Goal: Task Accomplishment & Management: Use online tool/utility

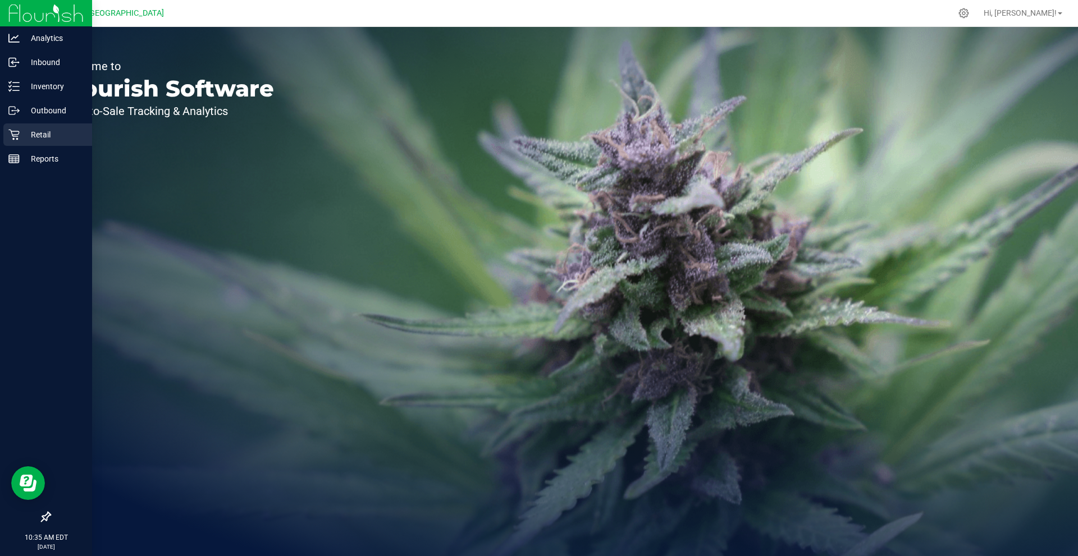
click at [61, 131] on p "Retail" at bounding box center [53, 134] width 67 height 13
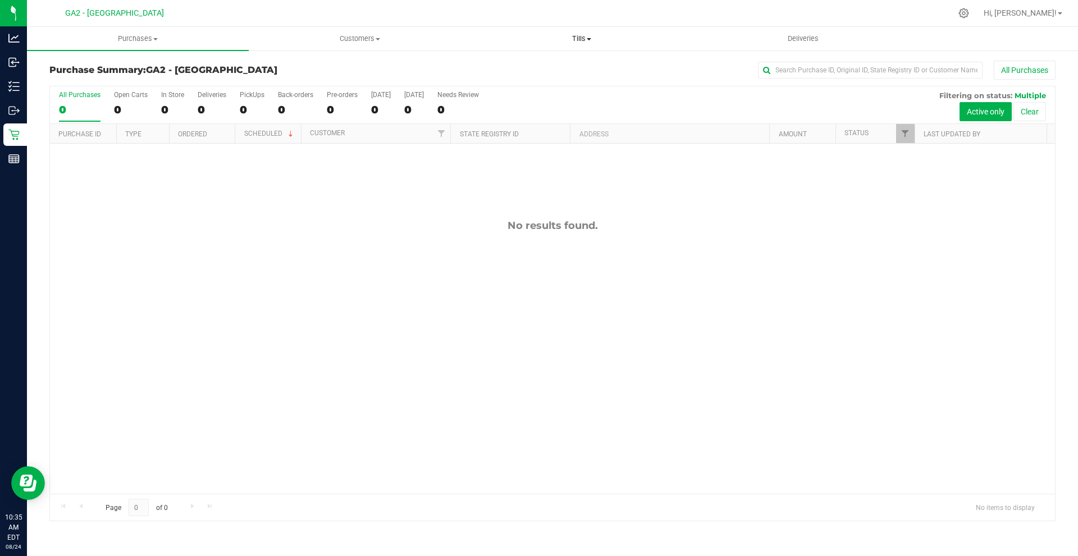
click at [582, 42] on span "Tills" at bounding box center [581, 39] width 221 height 10
click at [562, 74] on li "Manage tills" at bounding box center [582, 67] width 222 height 13
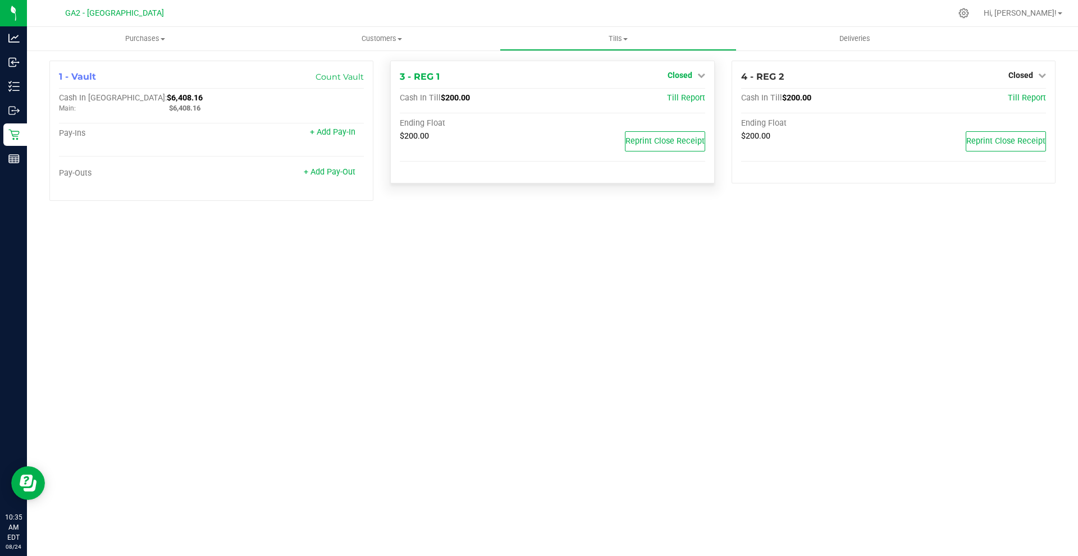
click at [699, 75] on icon at bounding box center [701, 75] width 8 height 8
click at [694, 97] on link "Open Till" at bounding box center [680, 98] width 30 height 9
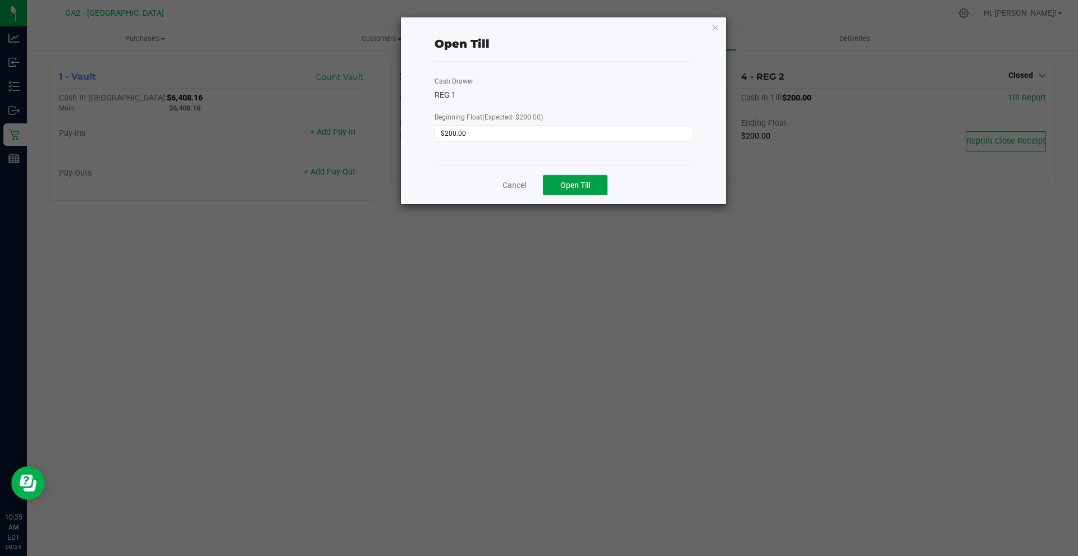
drag, startPoint x: 601, startPoint y: 185, endPoint x: 615, endPoint y: 179, distance: 15.1
click at [601, 185] on button "Open Till" at bounding box center [575, 185] width 65 height 20
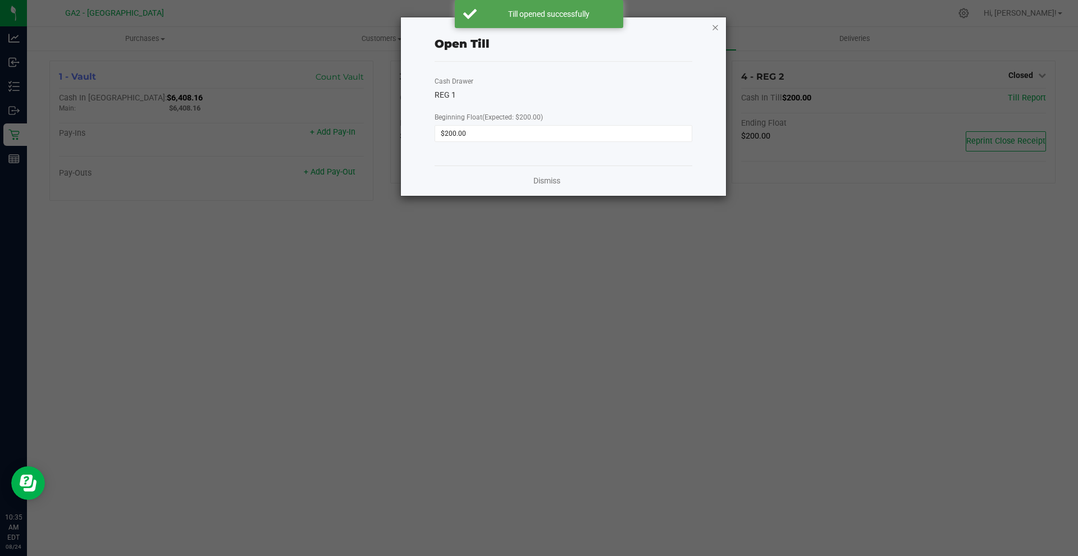
click at [717, 29] on icon "button" at bounding box center [715, 26] width 8 height 13
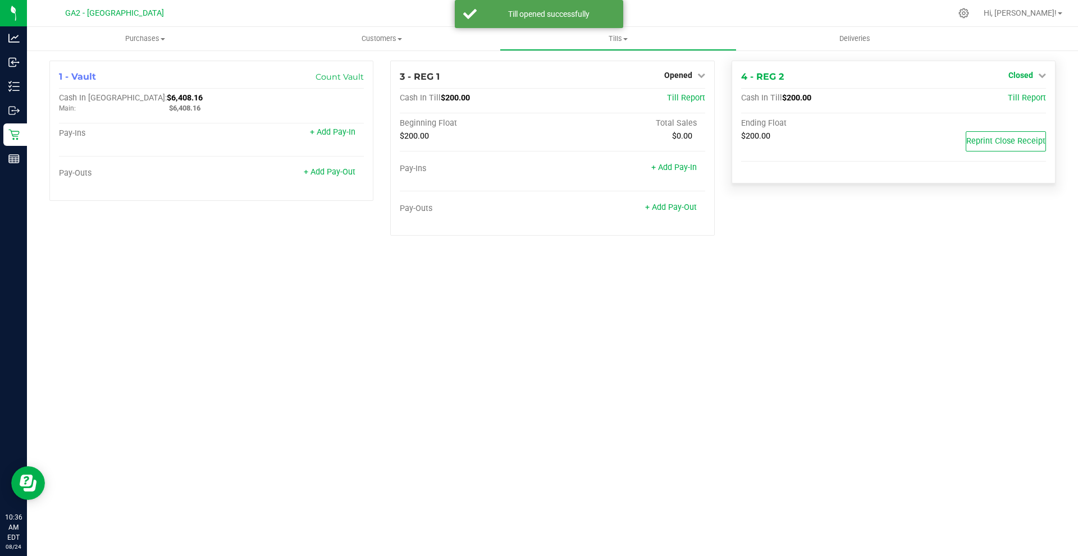
drag, startPoint x: 1025, startPoint y: 74, endPoint x: 1021, endPoint y: 79, distance: 6.9
click at [1025, 74] on span "Closed" at bounding box center [1021, 75] width 25 height 9
click at [1027, 98] on link "Open Till" at bounding box center [1021, 98] width 30 height 9
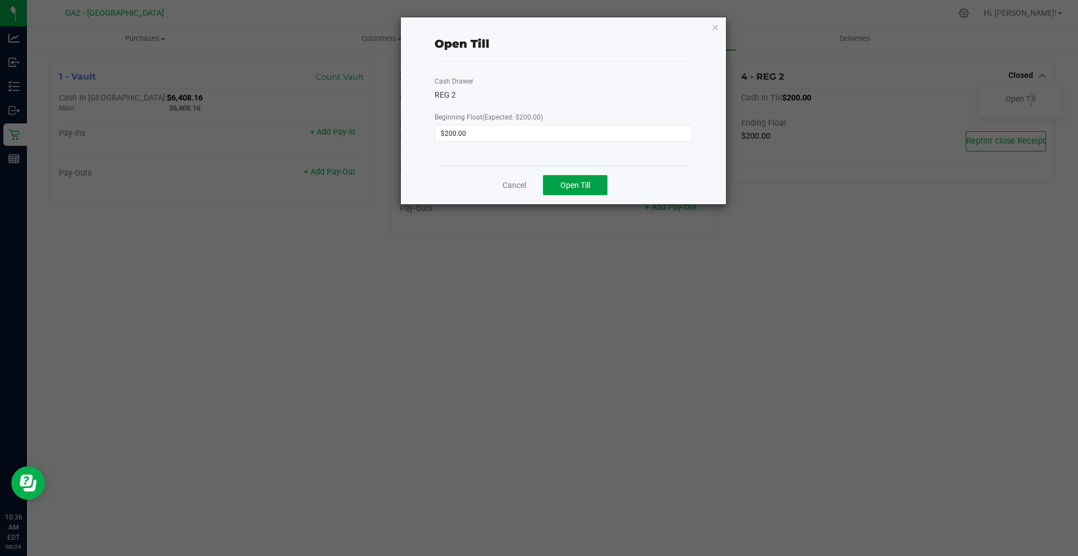
click at [588, 183] on span "Open Till" at bounding box center [575, 185] width 30 height 9
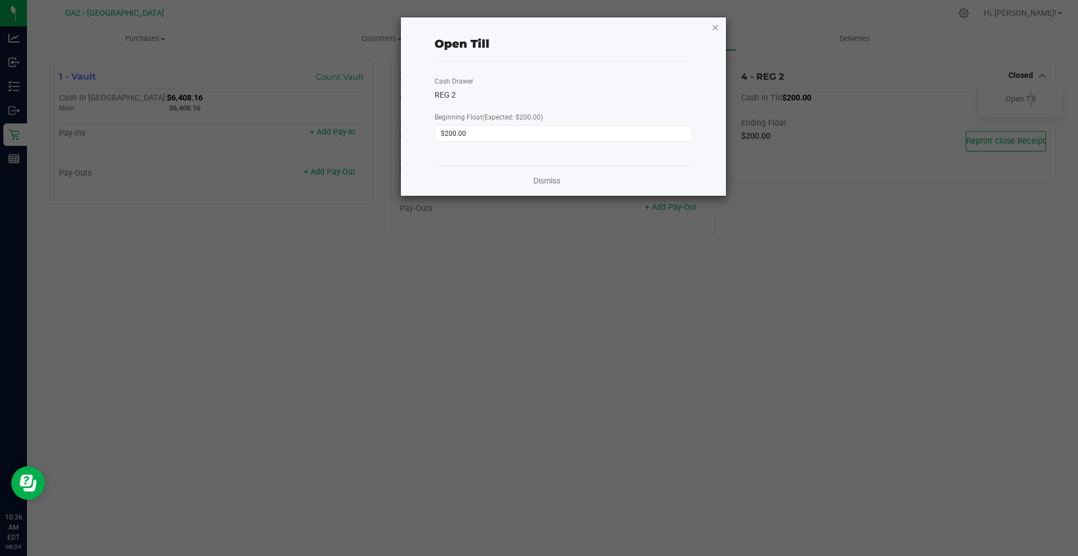
click at [713, 26] on icon "button" at bounding box center [715, 26] width 8 height 13
